Goal: Task Accomplishment & Management: Complete application form

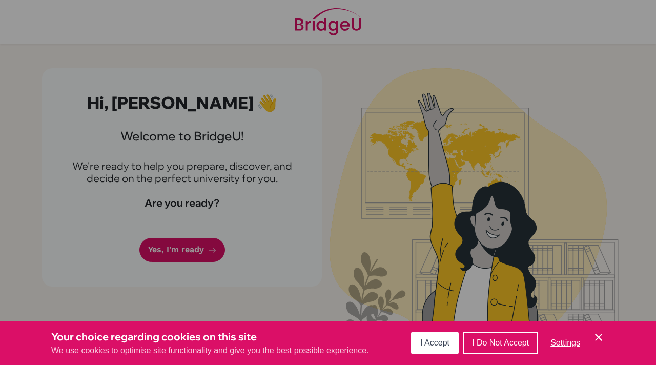
click at [439, 346] on span "I Accept" at bounding box center [434, 342] width 29 height 9
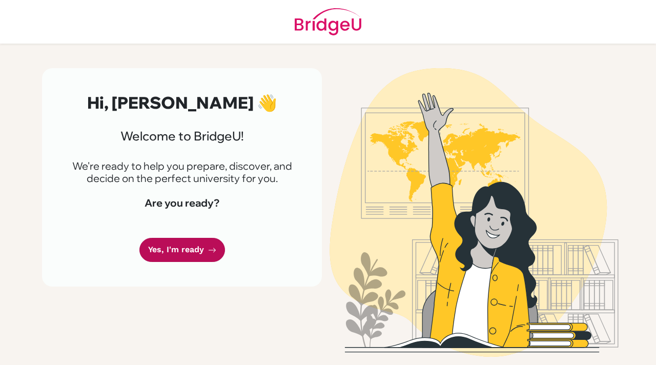
click at [183, 245] on link "Yes, I'm ready" at bounding box center [182, 250] width 86 height 24
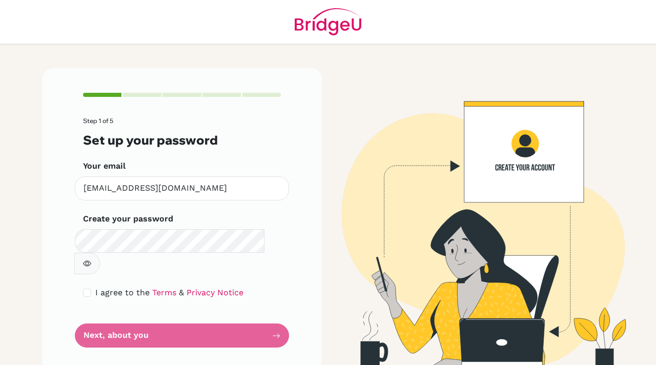
click at [91, 259] on icon "button" at bounding box center [87, 263] width 8 height 8
click at [79, 268] on div "Step 1 of 5 Set up your password Your email [EMAIL_ADDRESS][DOMAIN_NAME] Invali…" at bounding box center [182, 220] width 280 height 304
click at [85, 288] on input "checkbox" at bounding box center [87, 292] width 8 height 8
checkbox input "true"
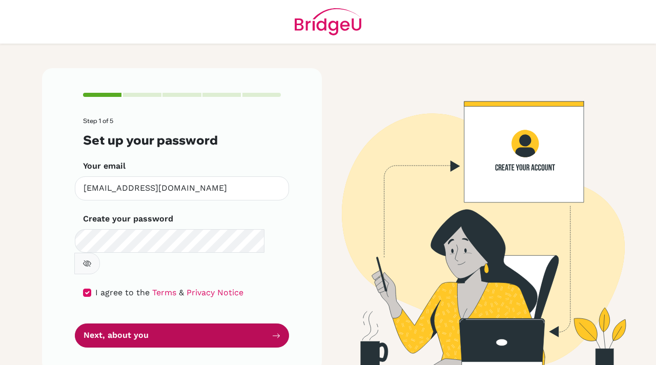
click at [136, 323] on button "Next, about you" at bounding box center [182, 335] width 214 height 24
